Goal: Find specific page/section: Find specific page/section

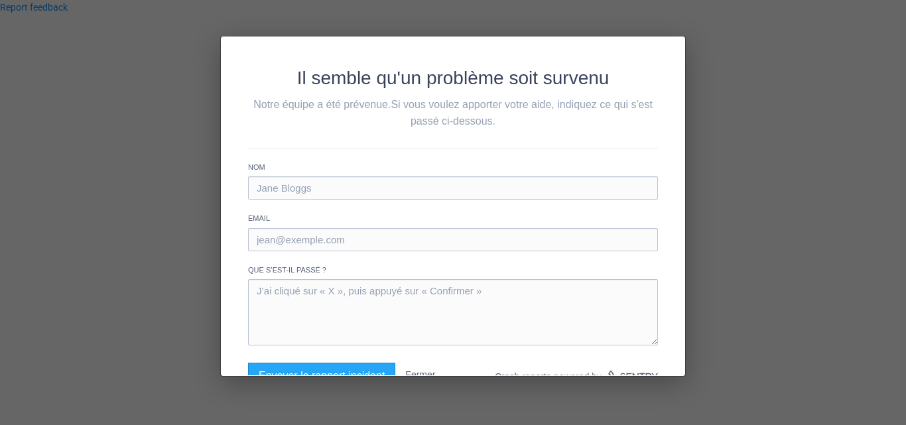
click at [94, 112] on div "Il semble qu'un problème soit survenu Notre équipe a été prévenue. Si vous voul…" at bounding box center [453, 212] width 906 height 425
